Goal: Information Seeking & Learning: Compare options

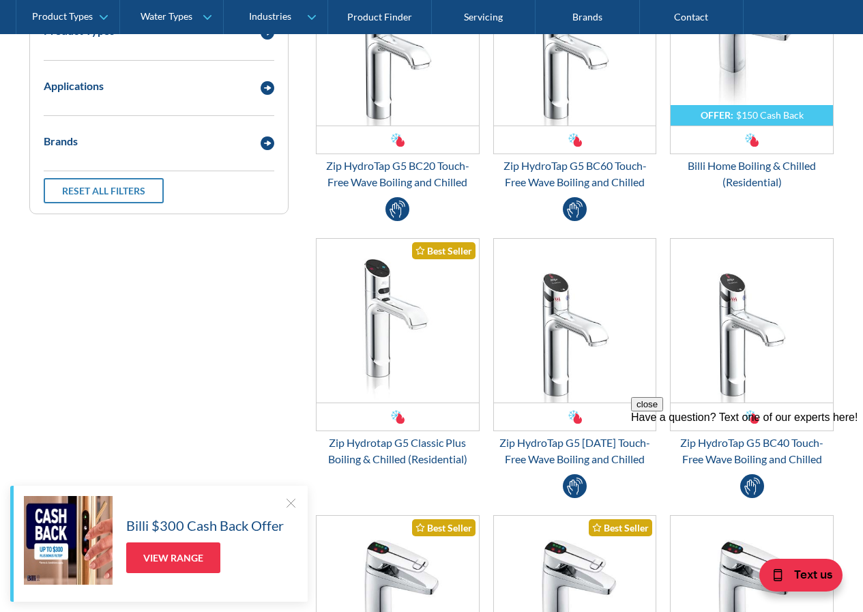
scroll to position [358, 0]
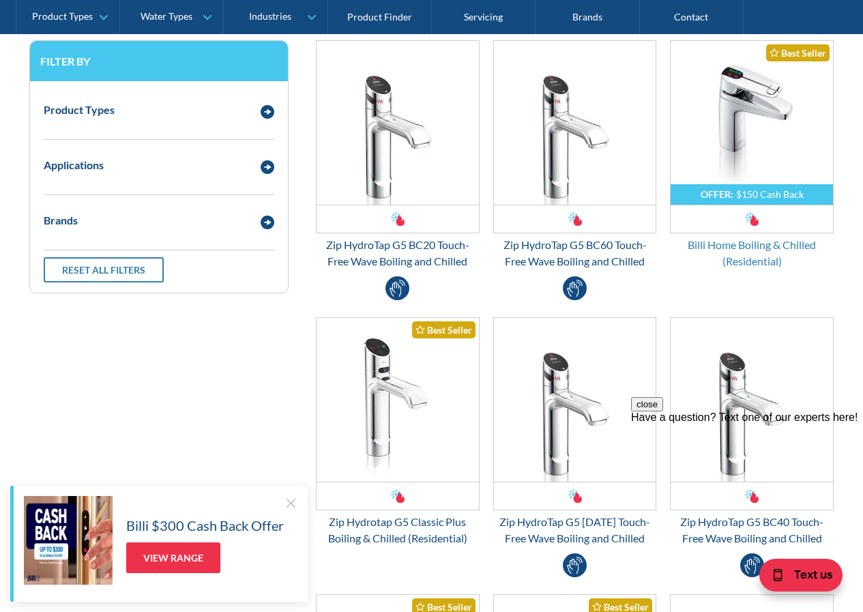
click at [764, 242] on div "Billi Home Boiling & Chilled (Residential)" at bounding box center [752, 253] width 164 height 33
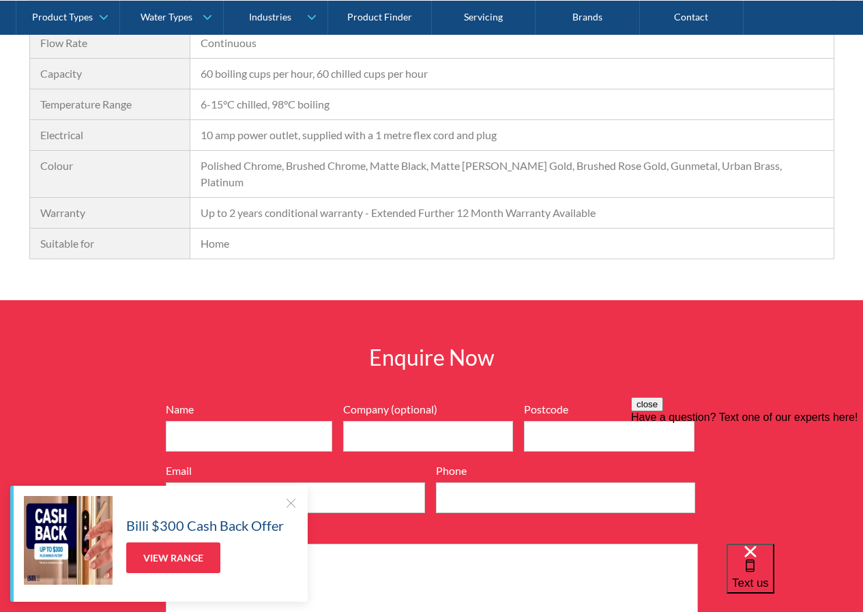
scroll to position [1350, 0]
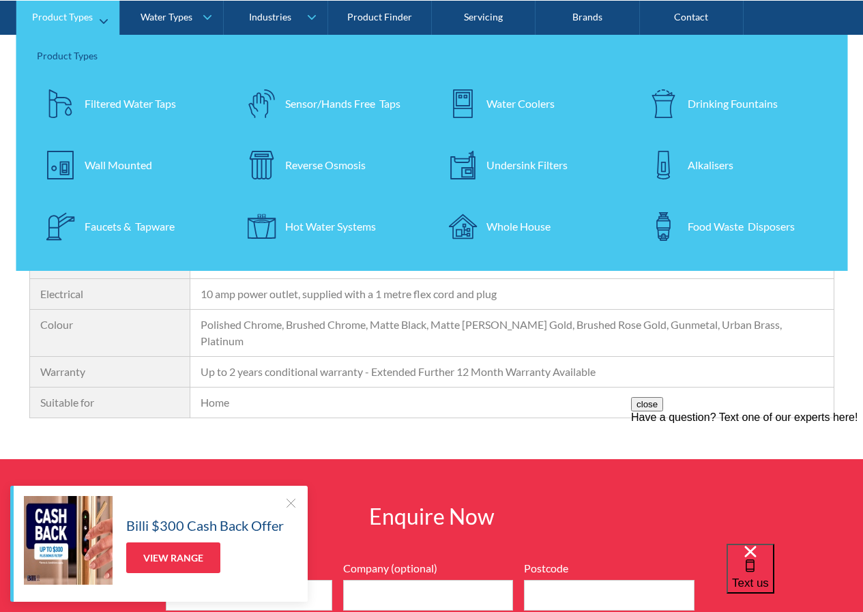
click at [98, 100] on div "Filtered Water Taps" at bounding box center [130, 103] width 91 height 16
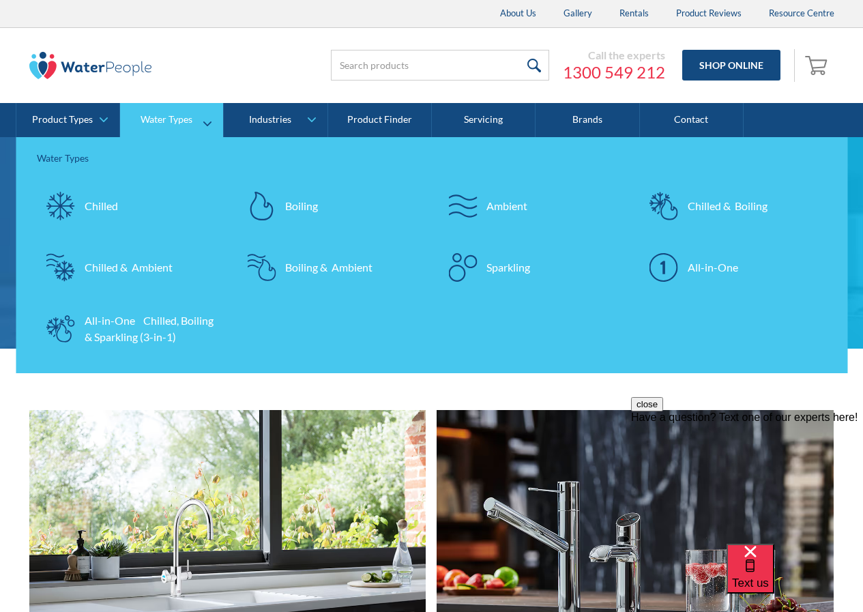
click at [729, 203] on div "Chilled & Boiling" at bounding box center [728, 206] width 80 height 16
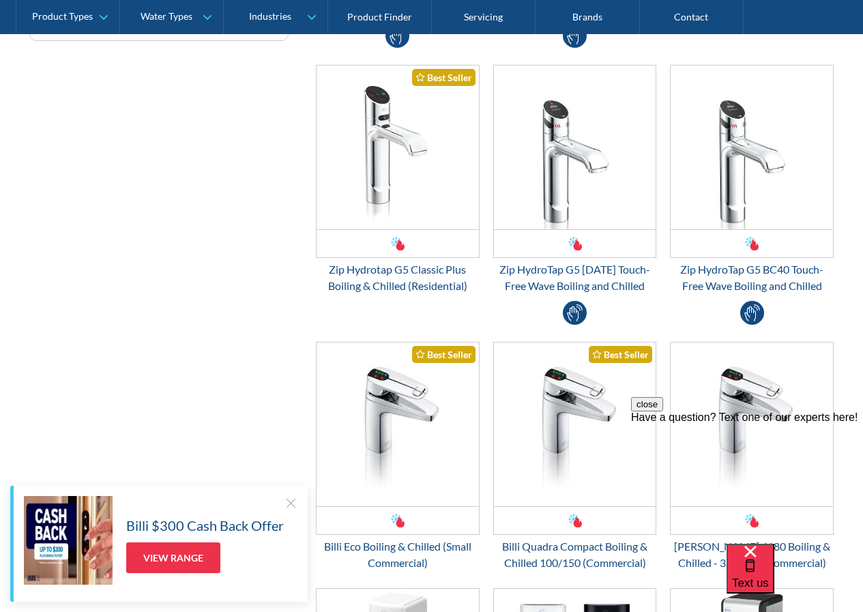
scroll to position [551, 0]
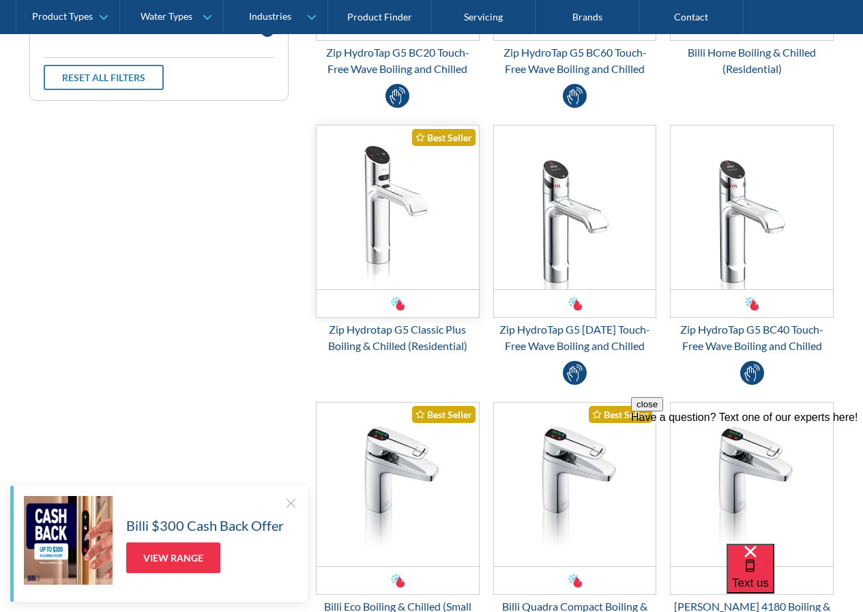
click at [405, 265] on img "Email Form 3" at bounding box center [398, 208] width 162 height 164
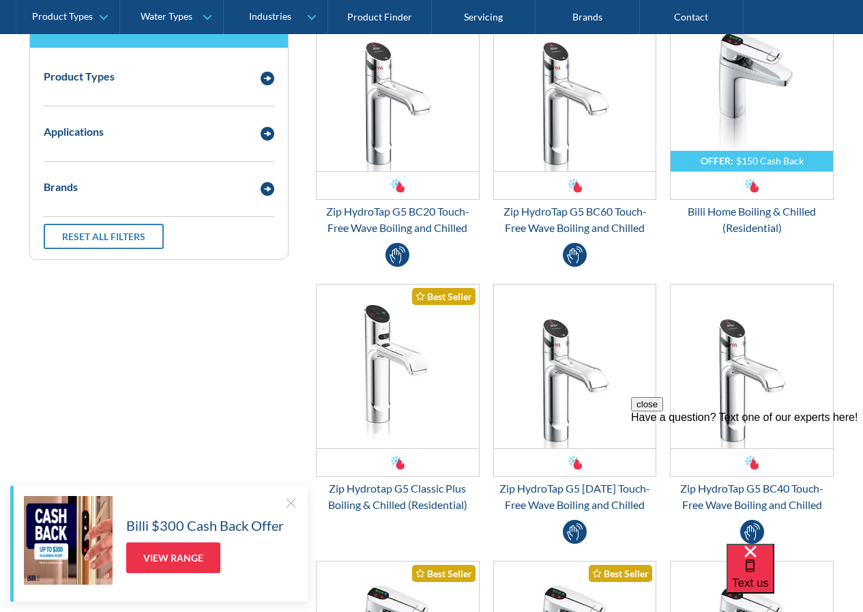
scroll to position [272, 0]
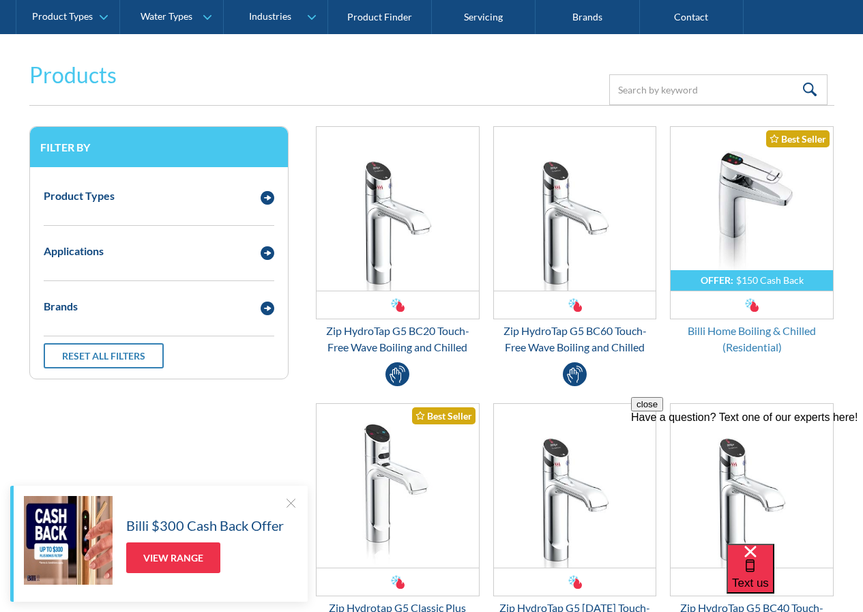
click at [776, 332] on div "Billi Home Boiling & Chilled (Residential)" at bounding box center [752, 339] width 164 height 33
